Goal: Information Seeking & Learning: Understand process/instructions

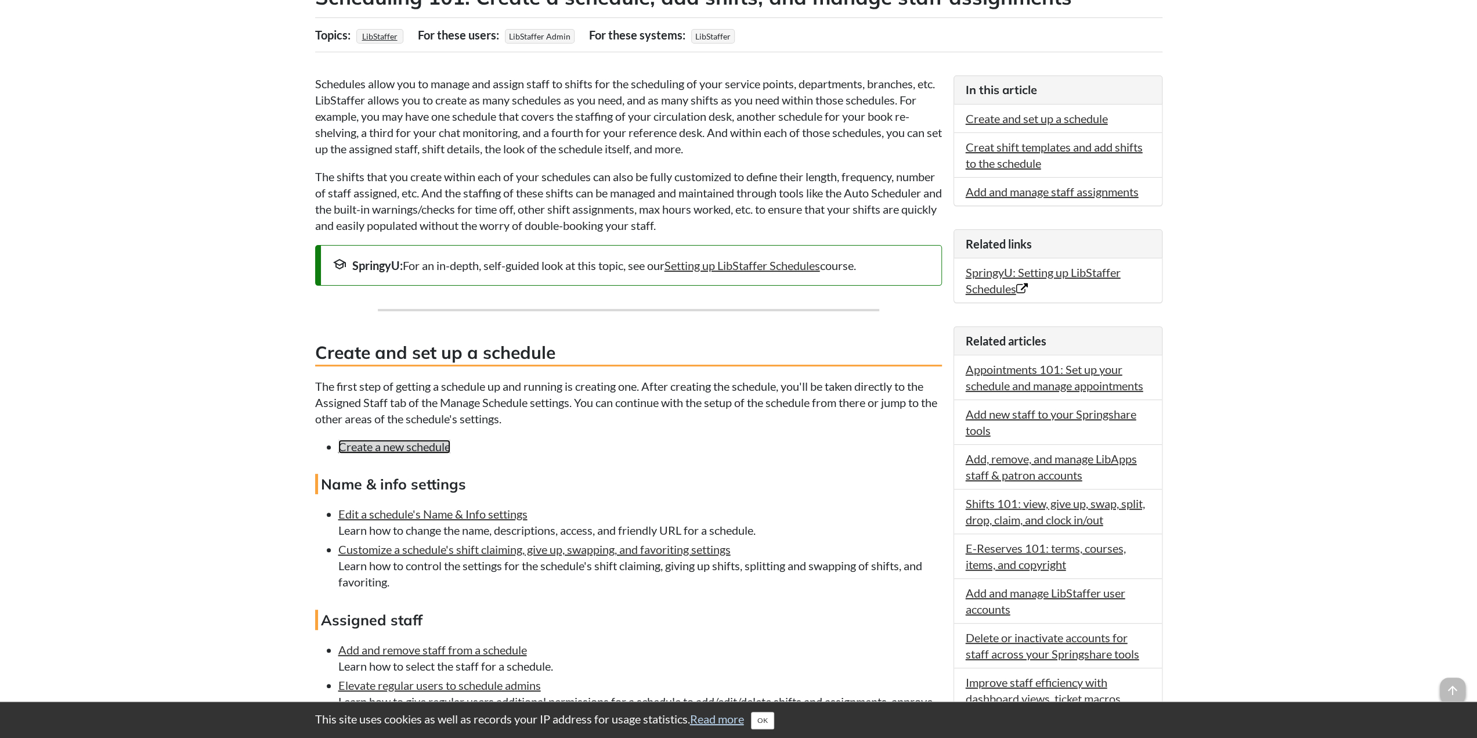
scroll to position [232, 0]
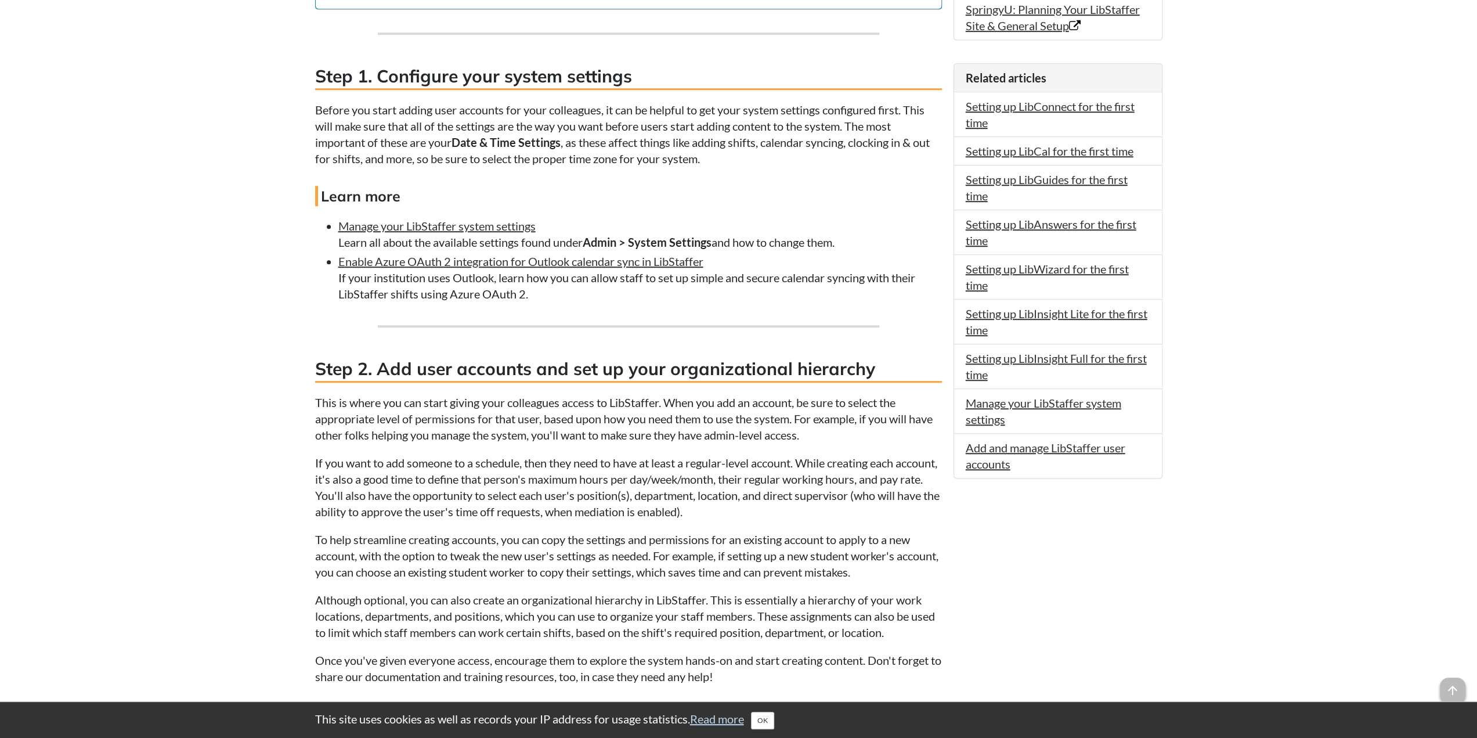
scroll to position [871, 0]
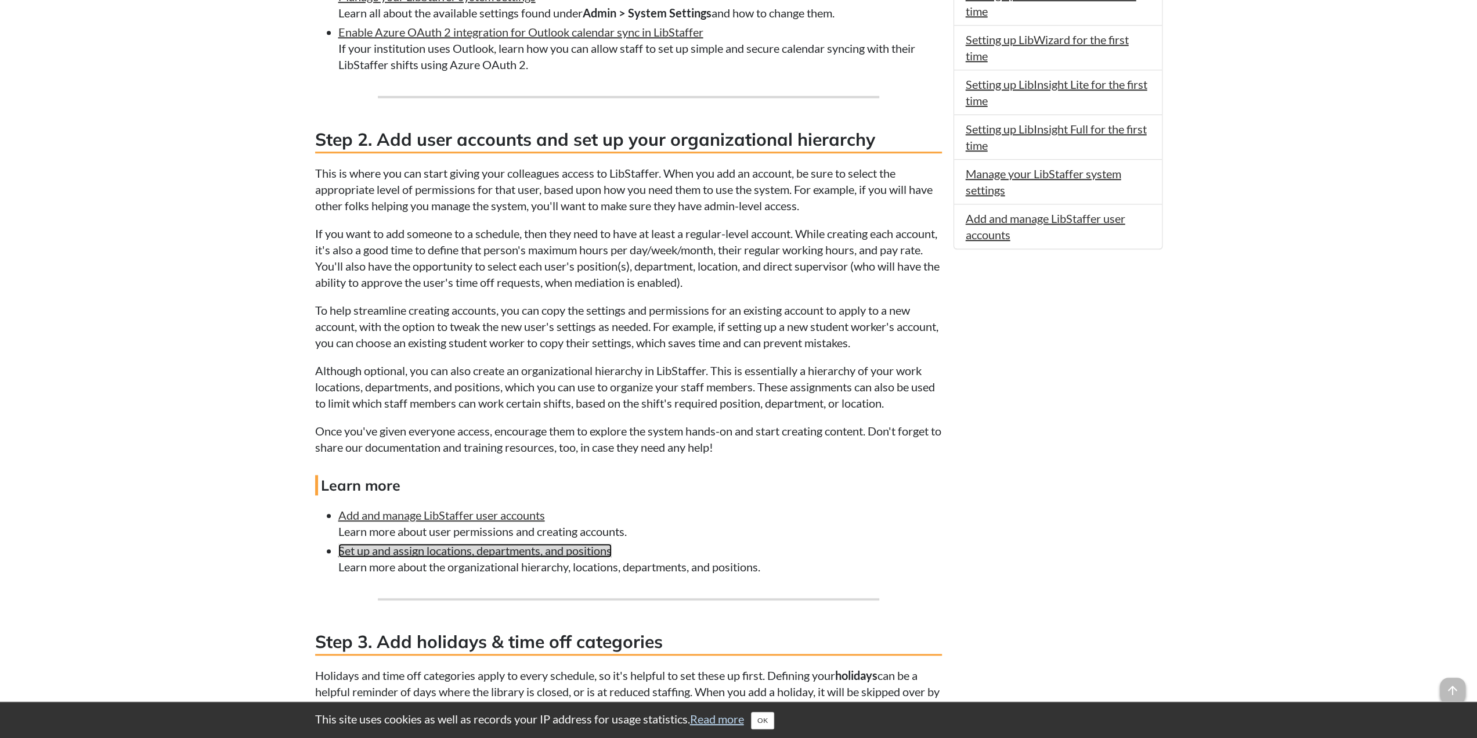
click at [577, 547] on link "Set up and assign locations, departments, and positions" at bounding box center [474, 550] width 273 height 14
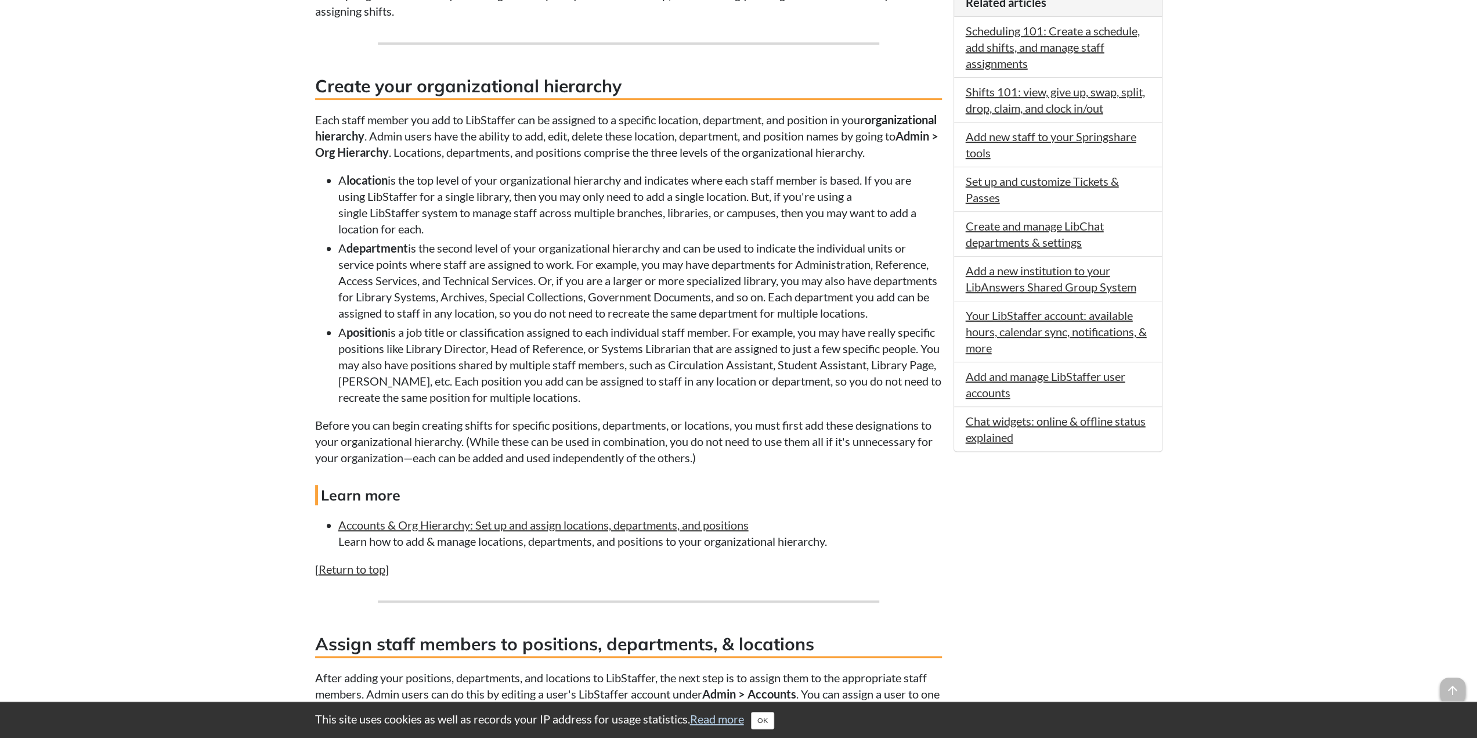
scroll to position [580, 0]
